Goal: Task Accomplishment & Management: Use online tool/utility

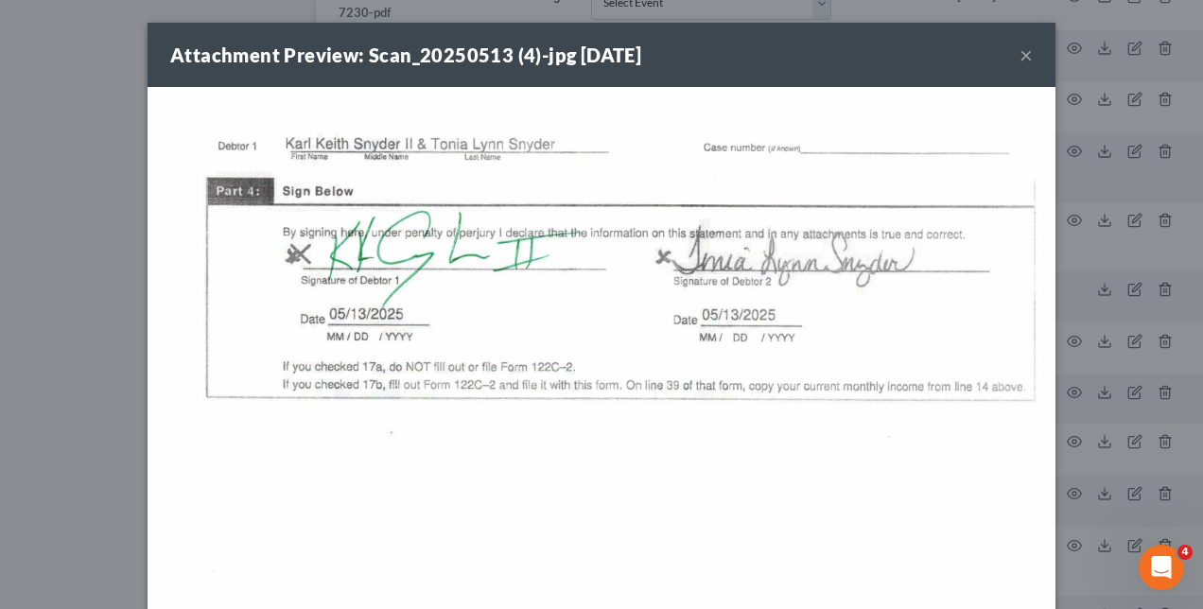
click at [1107, 329] on div "Attachment Preview: Scan_20250513 (4)-jpg 05/14/2025 × Download" at bounding box center [601, 304] width 1203 height 609
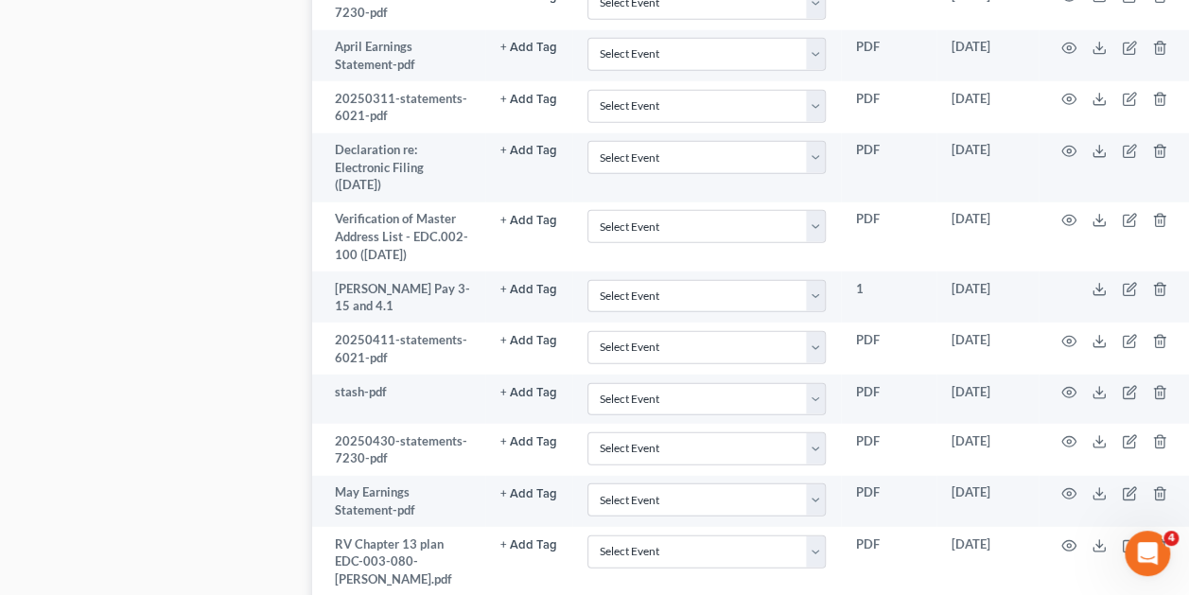
scroll to position [2488, 1]
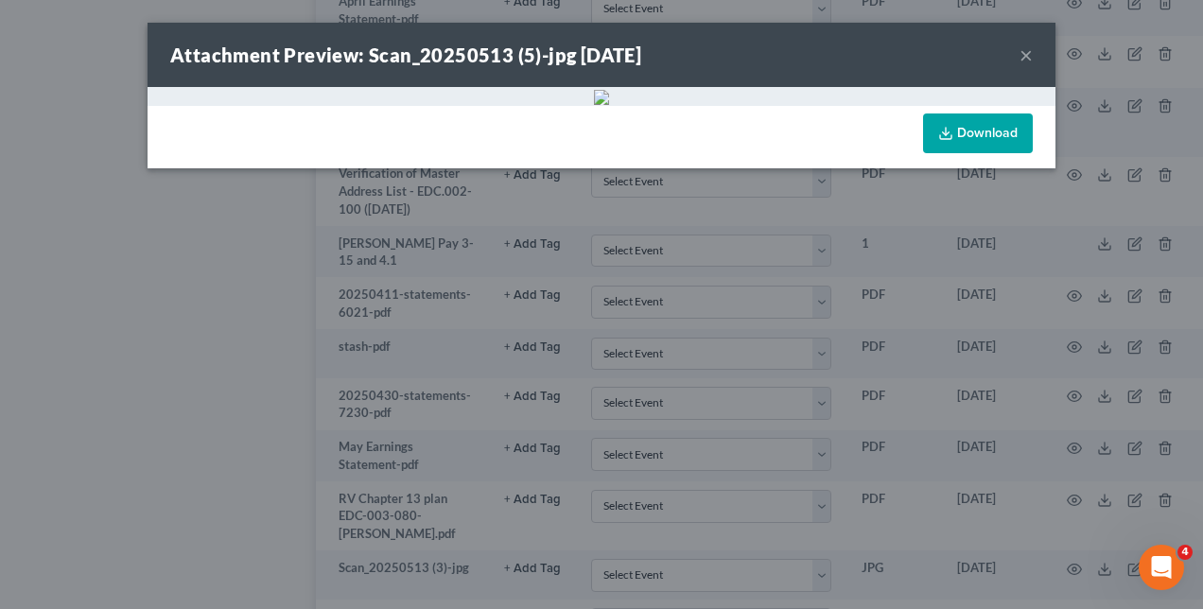
click at [1118, 305] on div "Attachment Preview: Scan_20250513 (5)-jpg [DATE] × Download" at bounding box center [601, 304] width 1203 height 609
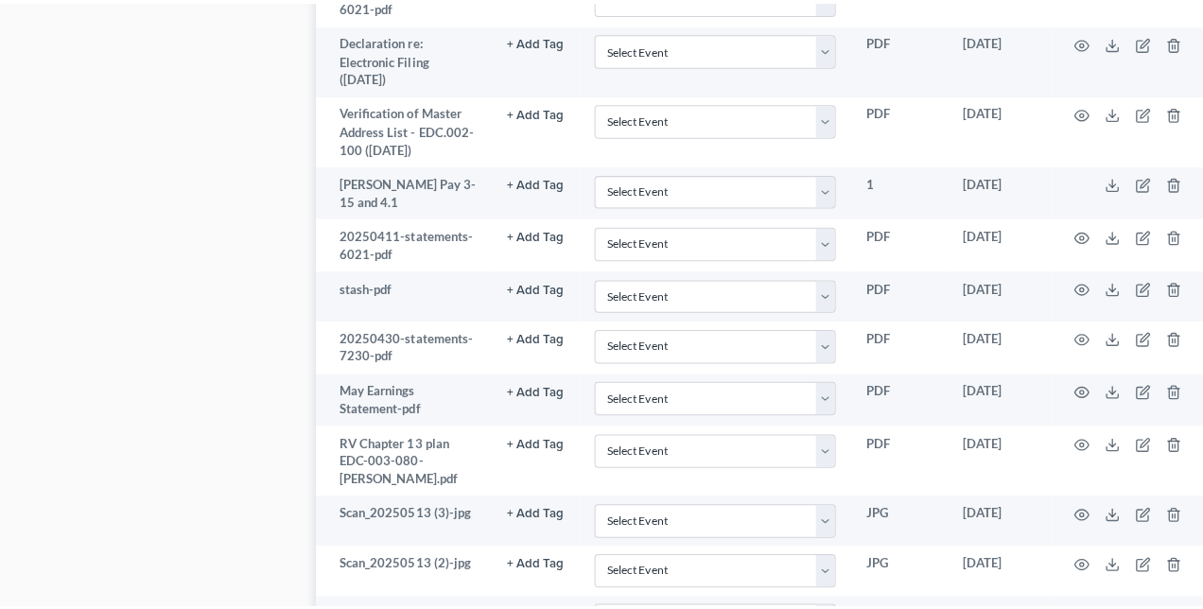
scroll to position [2543, 1]
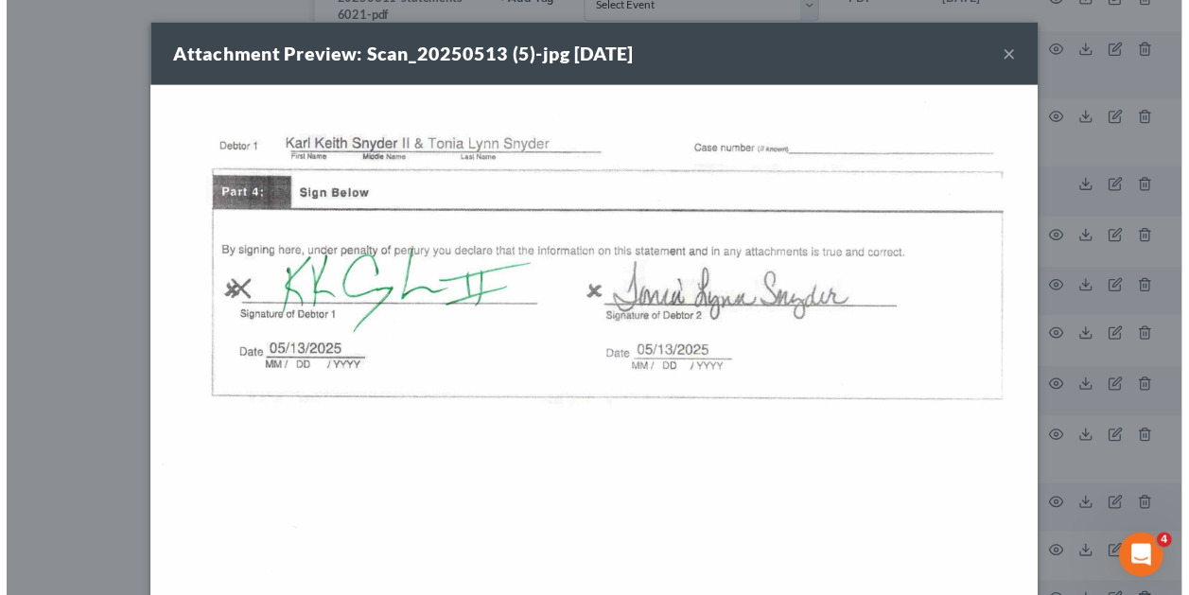
scroll to position [0, 0]
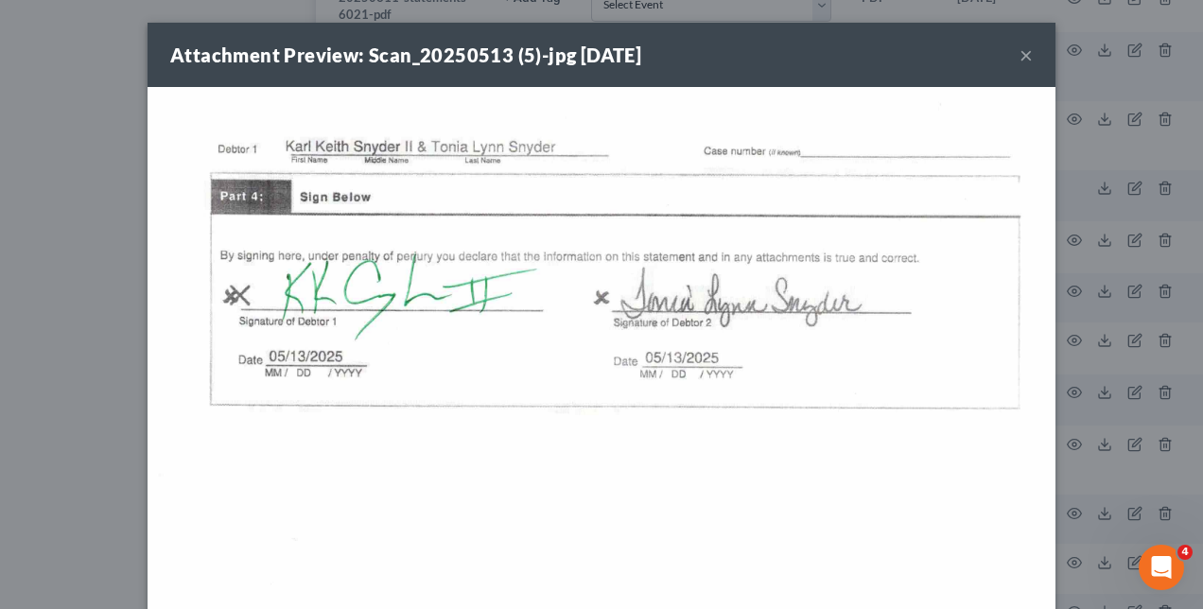
click at [1130, 343] on div "Attachment Preview: Scan_20250513 (5)-jpg [DATE] × Download" at bounding box center [601, 304] width 1203 height 609
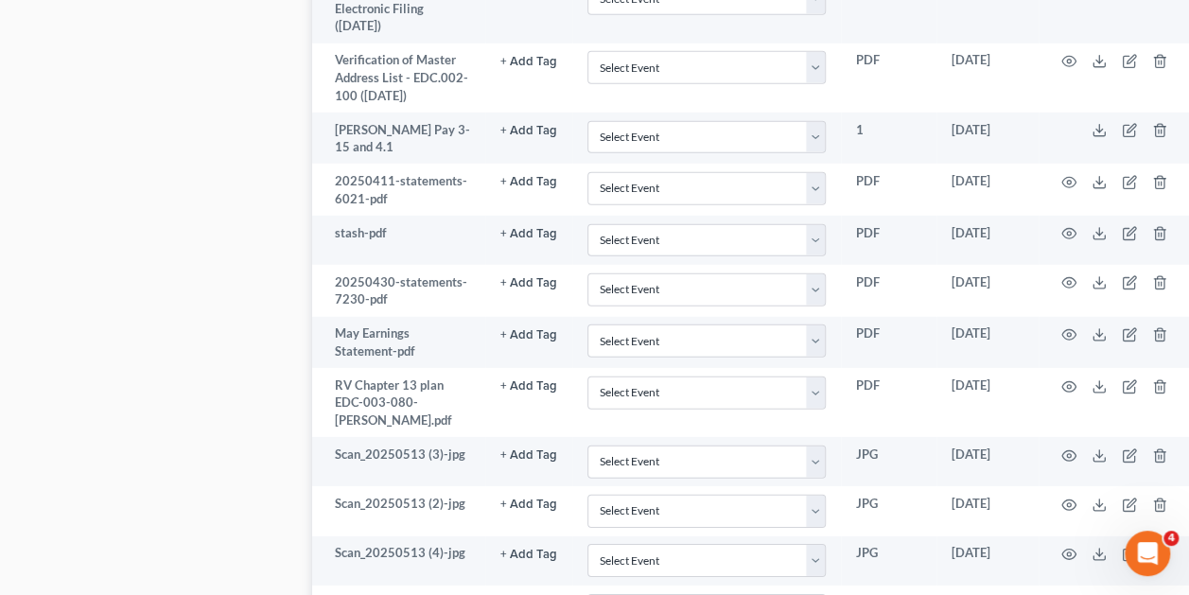
scroll to position [2602, 1]
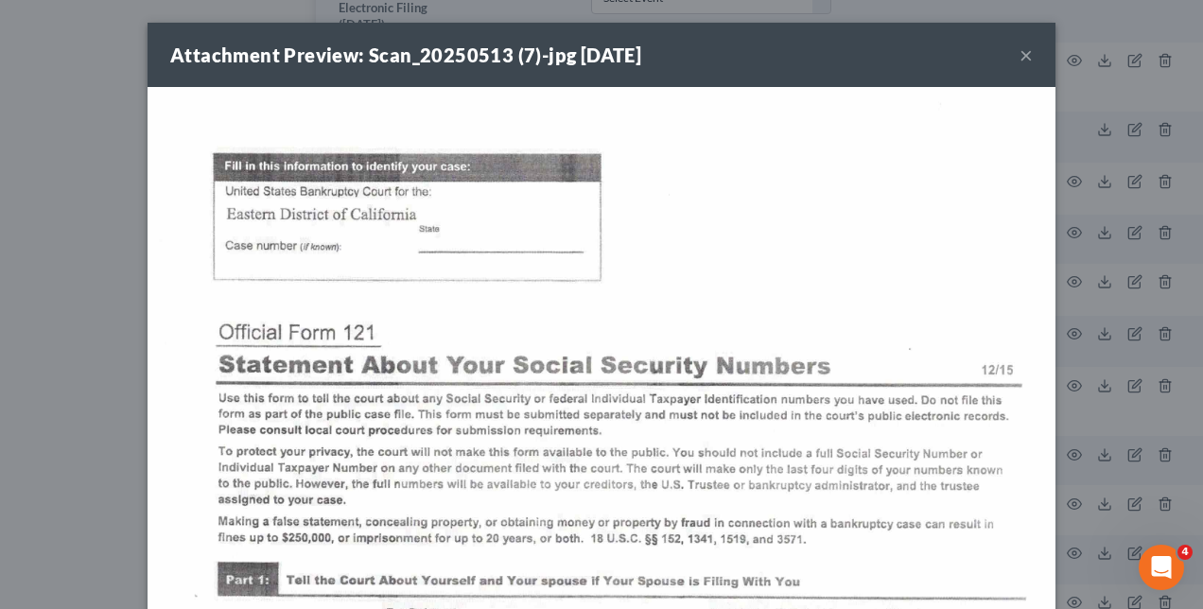
click at [1120, 445] on div "Attachment Preview: Scan_20250513 (7)-jpg [DATE] × Download" at bounding box center [601, 304] width 1203 height 609
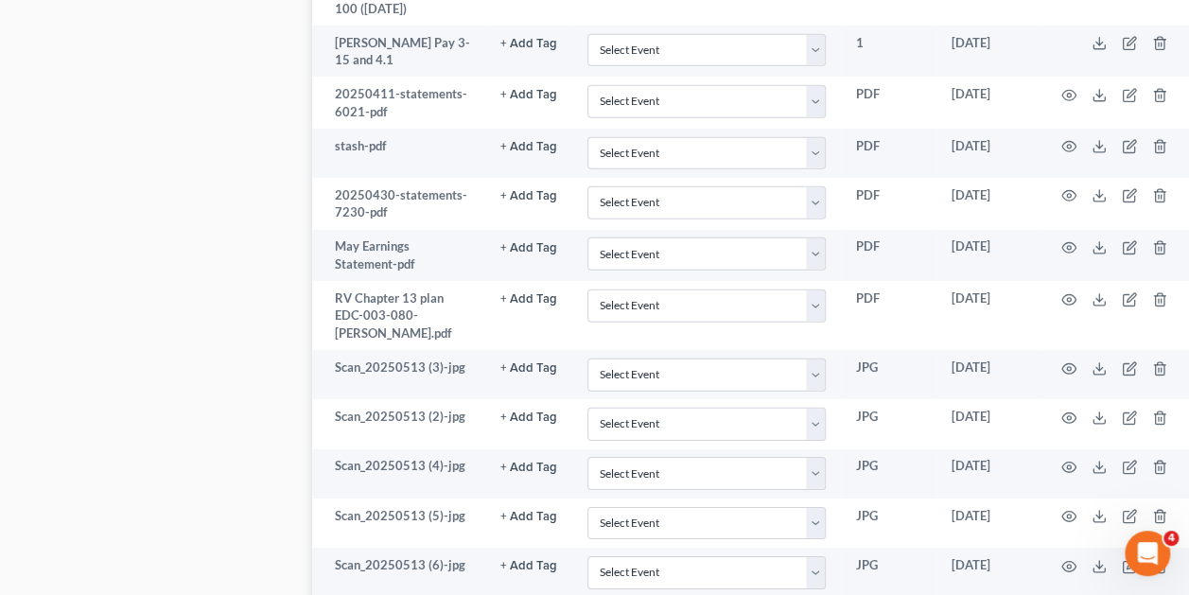
scroll to position [2715, 1]
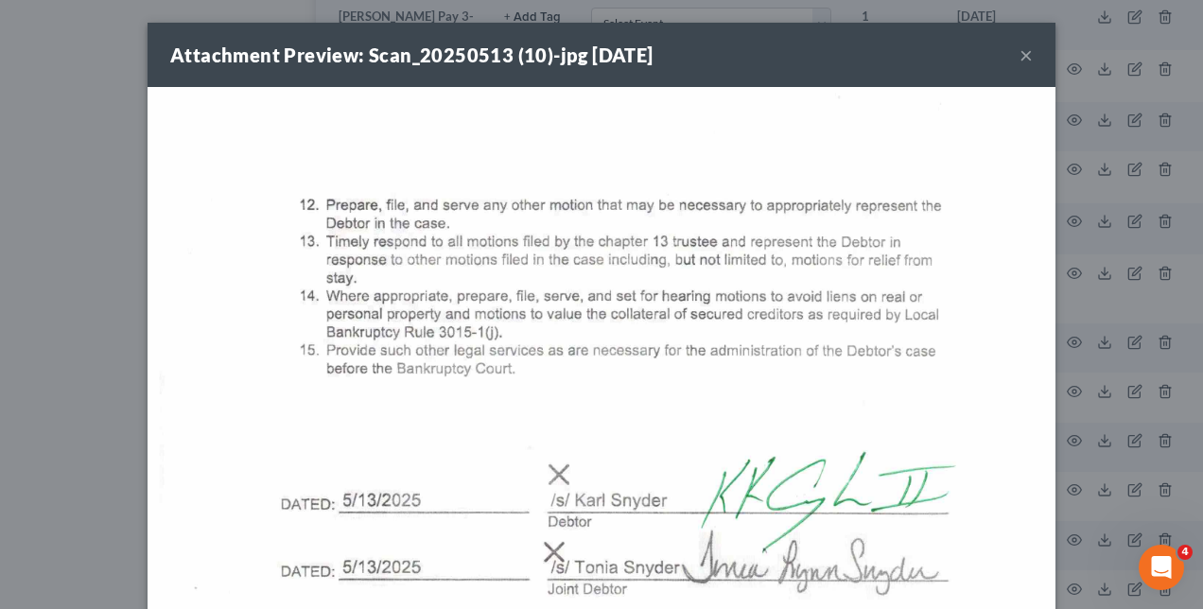
click at [1146, 382] on div "Attachment Preview: Scan_20250513 (10)-jpg [DATE] × Download" at bounding box center [601, 304] width 1203 height 609
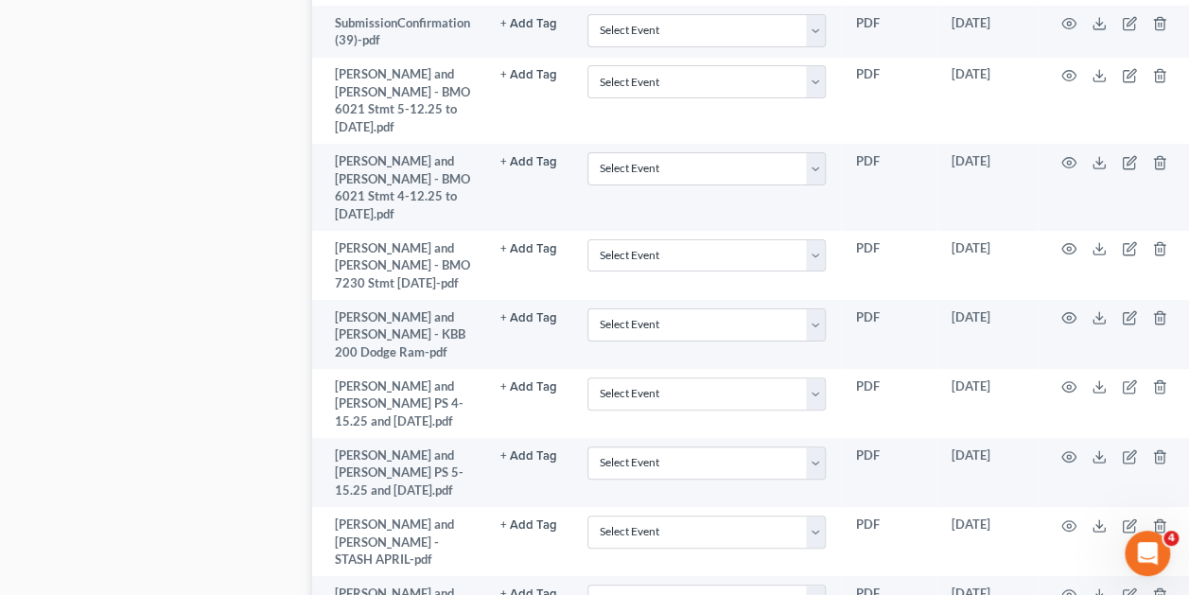
scroll to position [3747, 1]
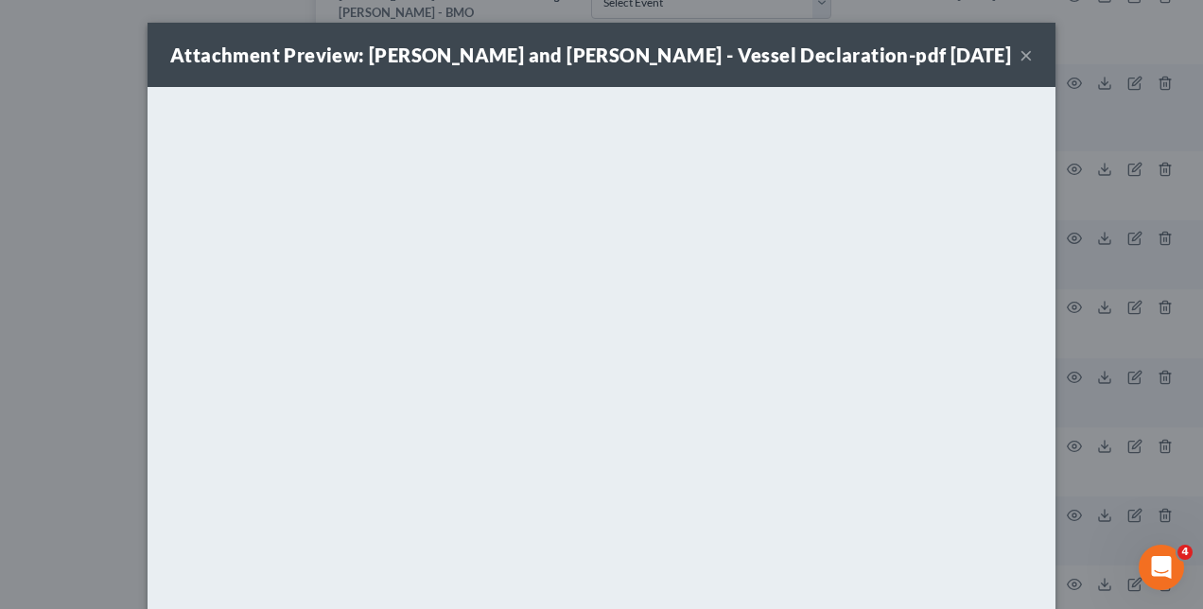
click at [1161, 365] on div "Attachment Preview: [PERSON_NAME] and [PERSON_NAME] - Vessel Declaration-pdf [D…" at bounding box center [601, 304] width 1203 height 609
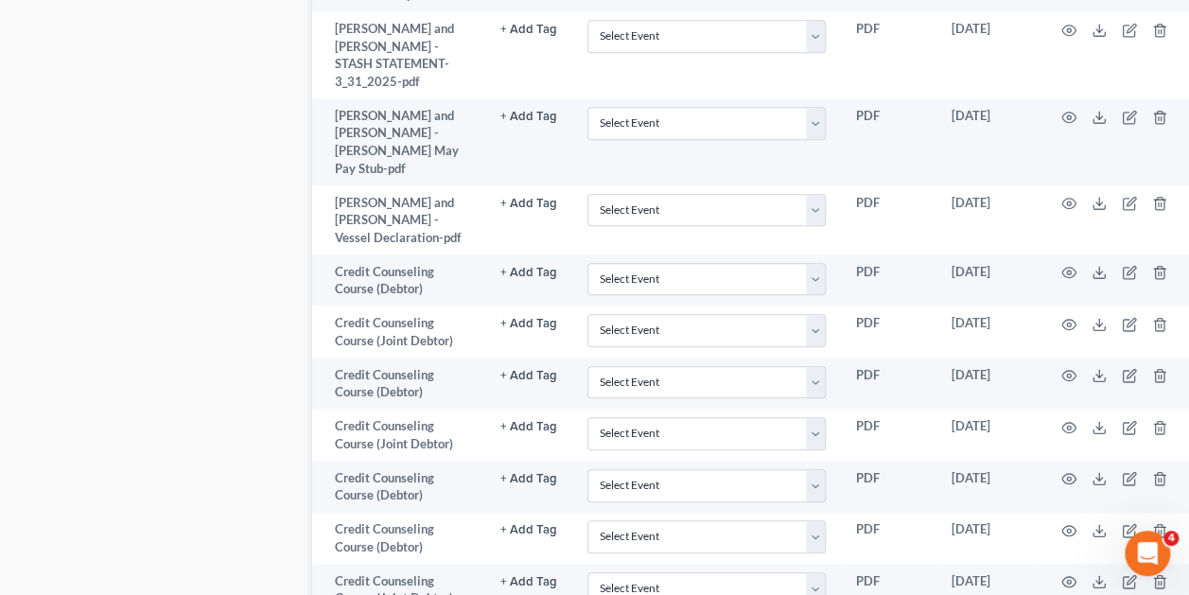
scroll to position [4401, 1]
